Goal: Subscribe to service/newsletter

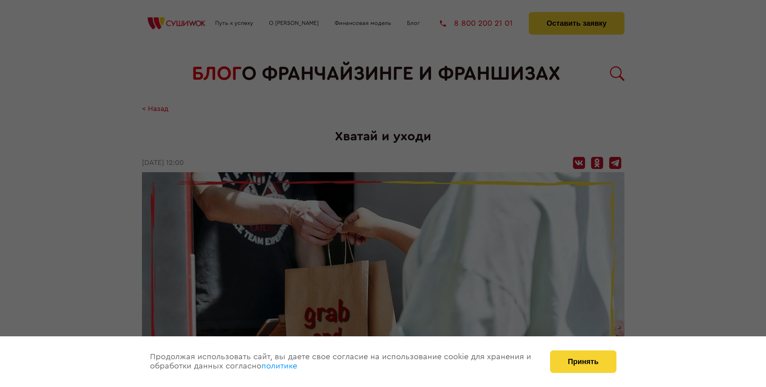
scroll to position [793, 0]
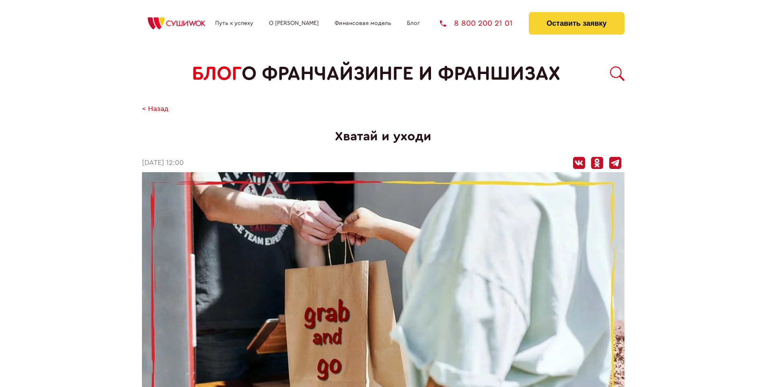
scroll to position [793, 0]
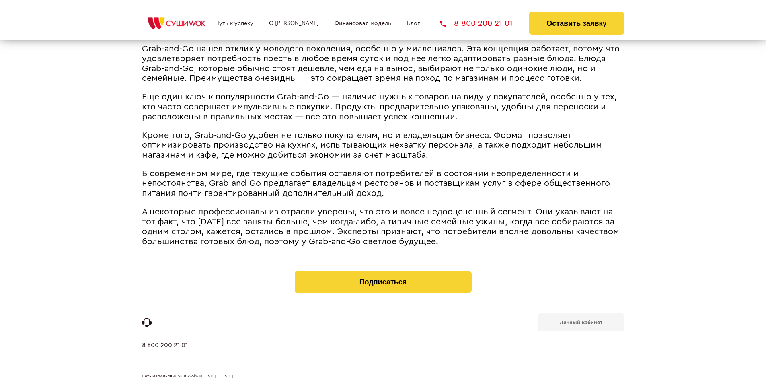
click at [581, 322] on b "Личный кабинет" at bounding box center [581, 322] width 43 height 5
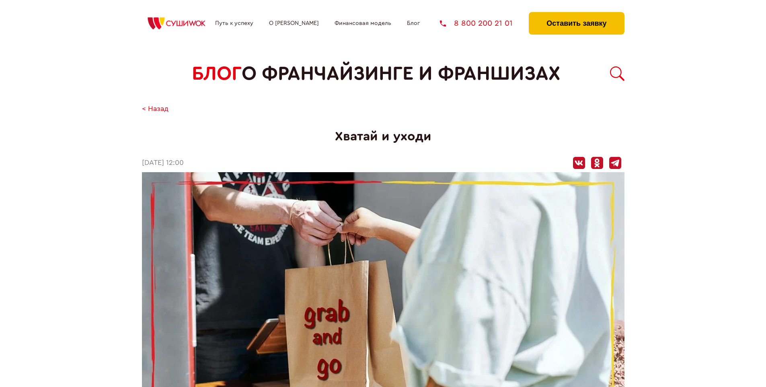
click at [576, 14] on button "Оставить заявку" at bounding box center [576, 23] width 95 height 23
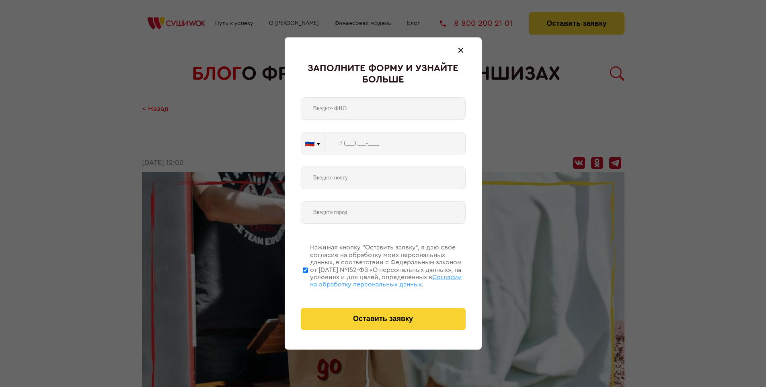
click at [373, 279] on span "Согласии на обработку персональных данных" at bounding box center [386, 281] width 152 height 14
click at [308, 279] on input "Нажимая кнопку “Оставить заявку”, я даю свое согласие на обработку моих персона…" at bounding box center [305, 270] width 5 height 64
checkbox input "false"
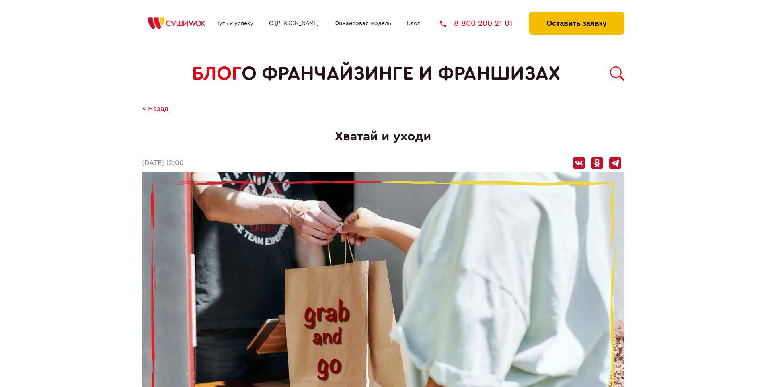
click at [576, 14] on button "Оставить заявку" at bounding box center [576, 23] width 95 height 23
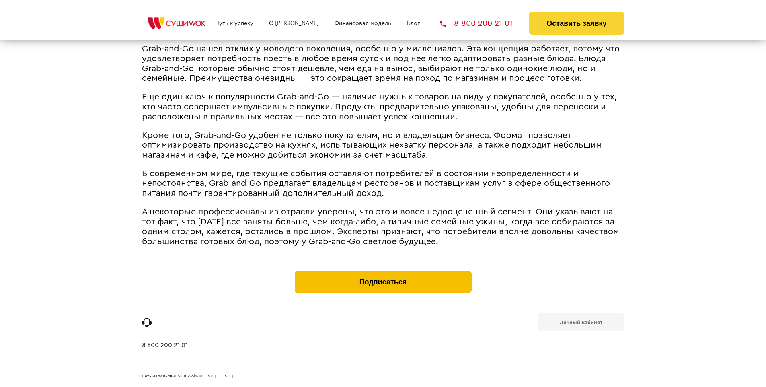
click at [383, 273] on button "Подписаться" at bounding box center [383, 282] width 177 height 23
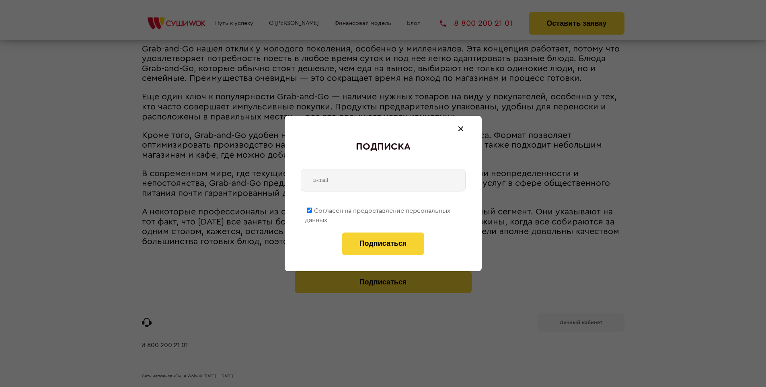
click at [378, 209] on span "Согласен на предоставление персональных данных" at bounding box center [378, 215] width 146 height 16
click at [312, 209] on input "Согласен на предоставление персональных данных" at bounding box center [309, 209] width 5 height 5
checkbox input "false"
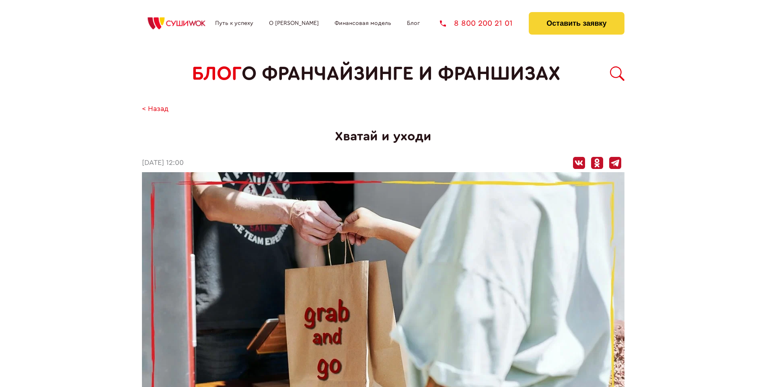
scroll to position [793, 0]
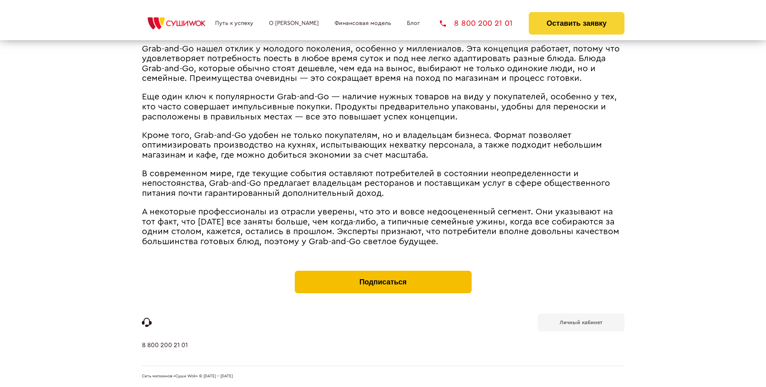
click at [383, 273] on button "Подписаться" at bounding box center [383, 282] width 177 height 23
